Goal: Navigation & Orientation: Go to known website

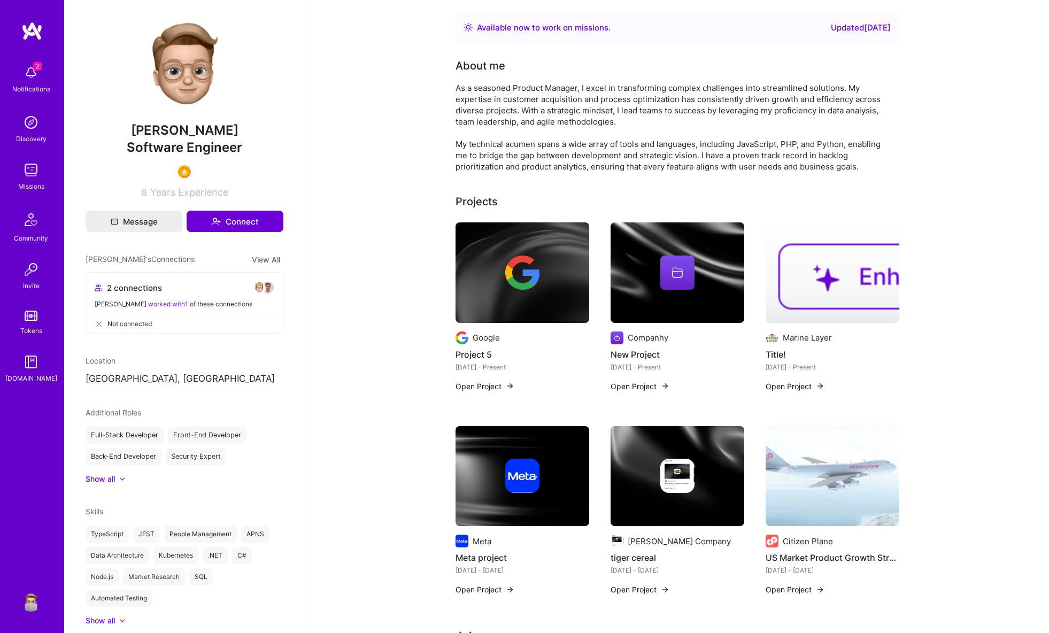
click at [793, 83] on div "As a seasoned Product Manager, I excel in transforming complex challenges into …" at bounding box center [670, 127] width 428 height 90
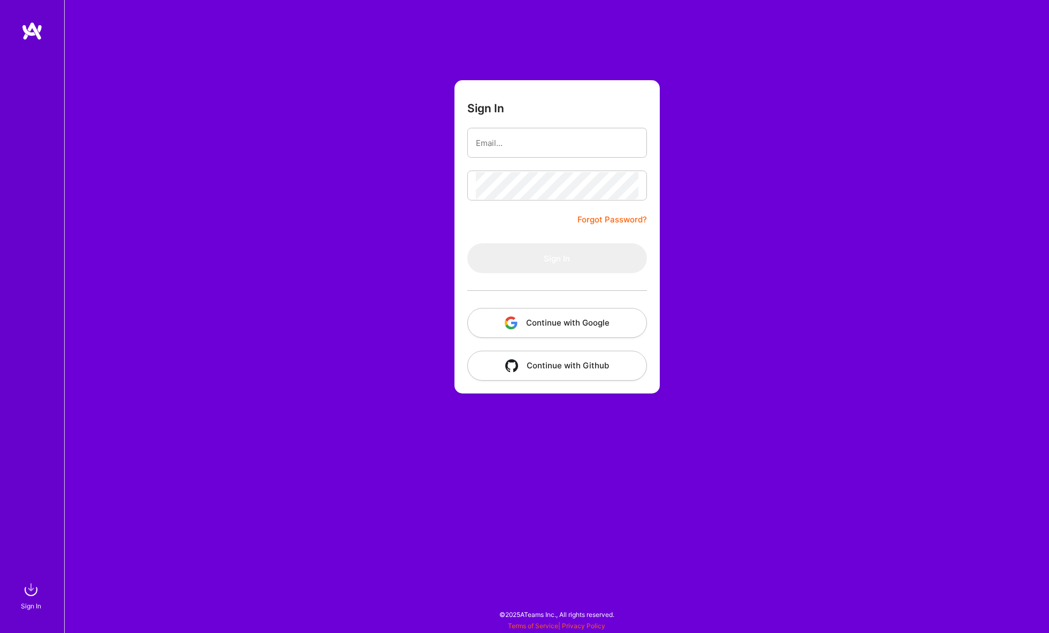
click at [595, 317] on button "Continue with Google" at bounding box center [557, 323] width 180 height 30
